Goal: Information Seeking & Learning: Learn about a topic

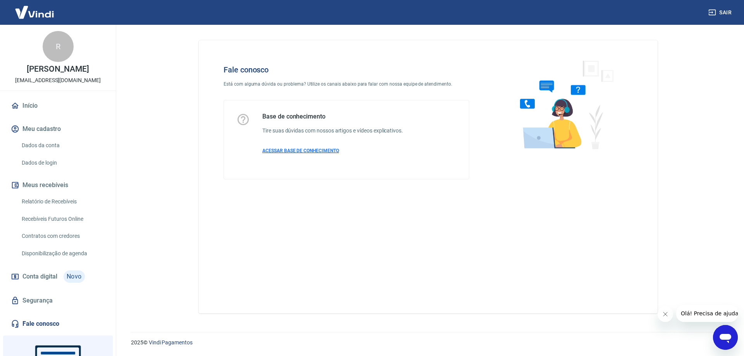
click at [329, 150] on span "ACESSAR BASE DE CONHECIMENTO" at bounding box center [300, 150] width 77 height 5
click at [30, 109] on link "Início" at bounding box center [57, 105] width 97 height 17
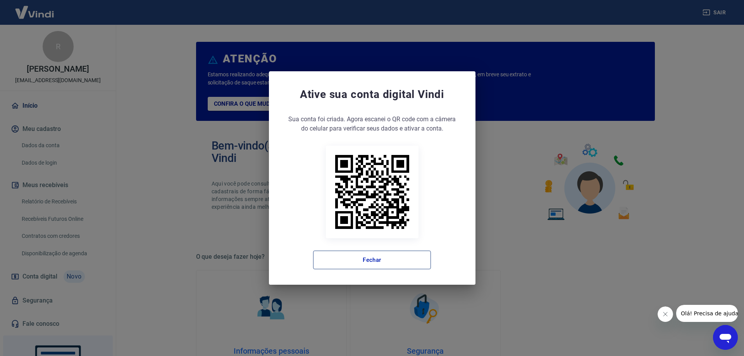
click at [389, 259] on button "Fechar" at bounding box center [372, 260] width 118 height 19
